Goal: Navigation & Orientation: Find specific page/section

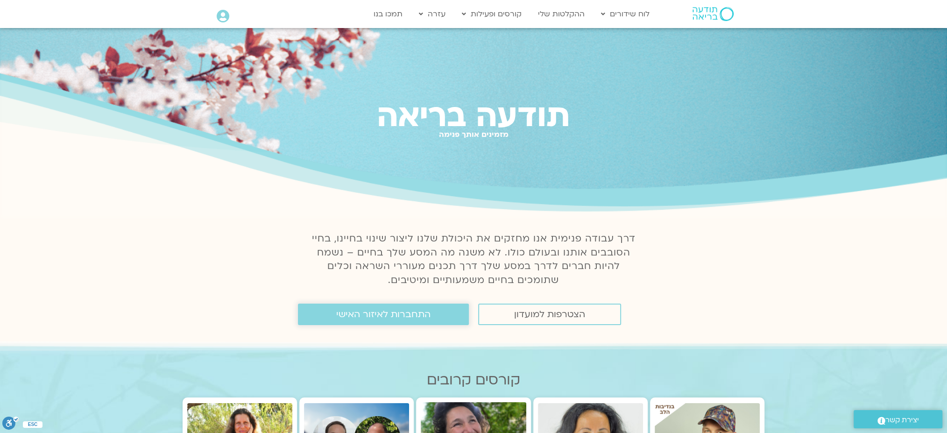
click at [371, 310] on span "התחברות לאיזור האישי" at bounding box center [383, 314] width 94 height 10
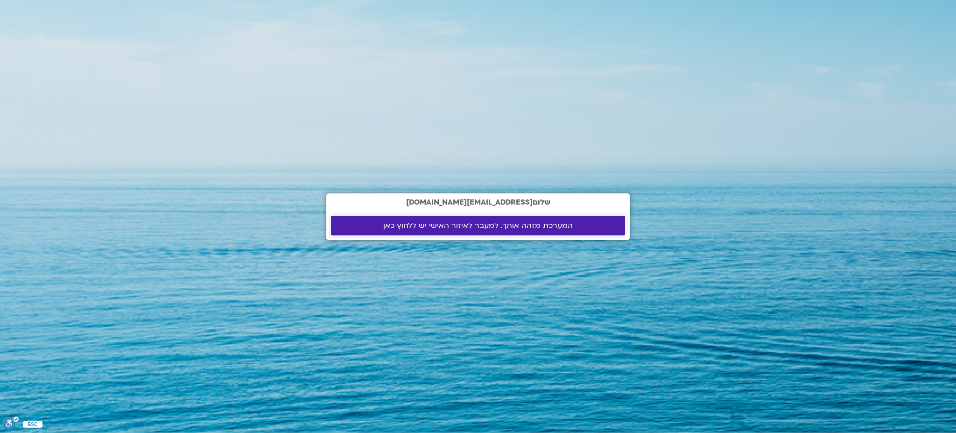
click at [421, 228] on span "המערכת מזהה אותך. למעבר לאיזור האישי יש ללחוץ כאן" at bounding box center [478, 225] width 190 height 8
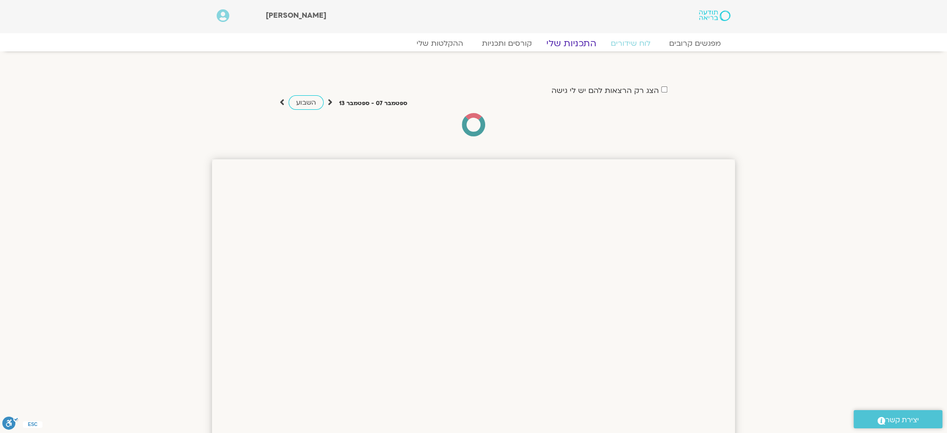
click at [567, 42] on link "התכניות שלי" at bounding box center [571, 43] width 72 height 11
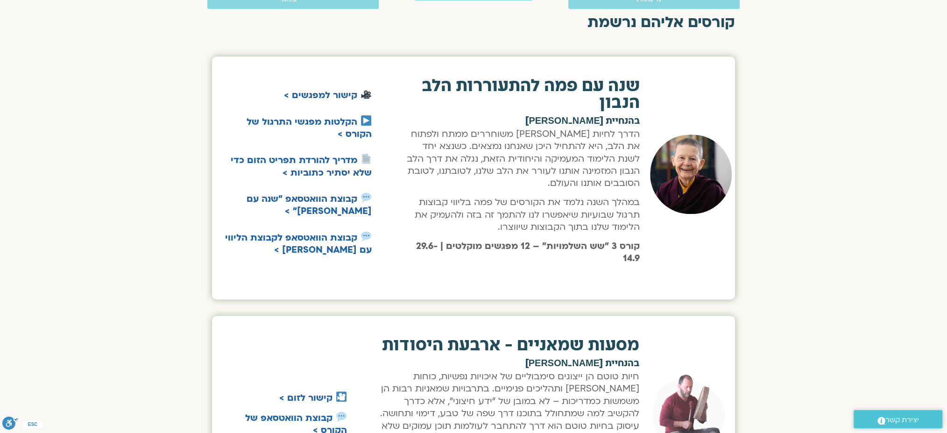
scroll to position [311, 0]
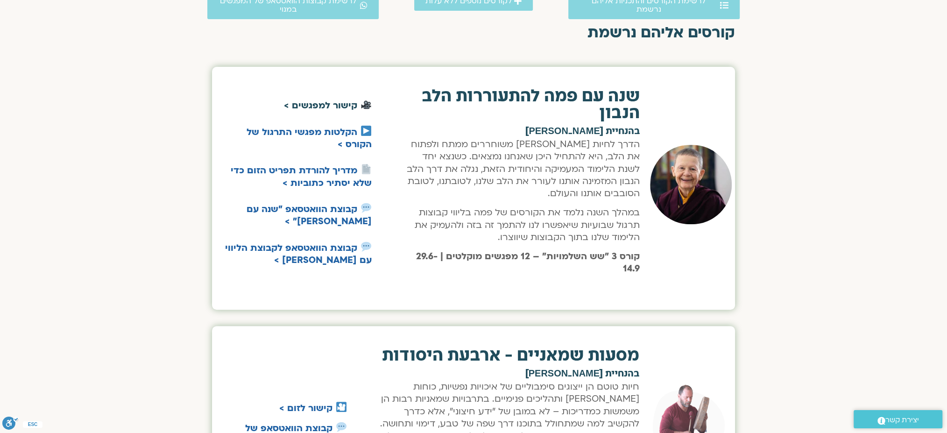
click at [320, 104] on link "קישור למפגשים >" at bounding box center [320, 105] width 73 height 12
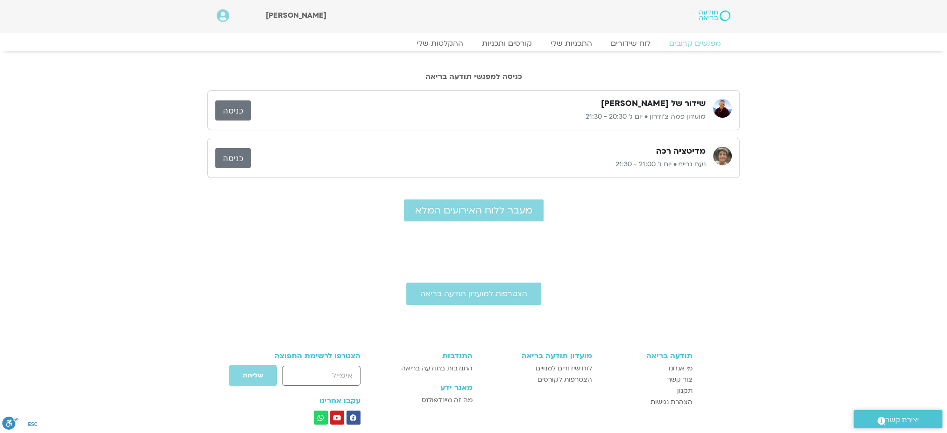
click at [242, 111] on link "כניסה" at bounding box center [232, 110] width 35 height 20
